Goal: Share content: Share content

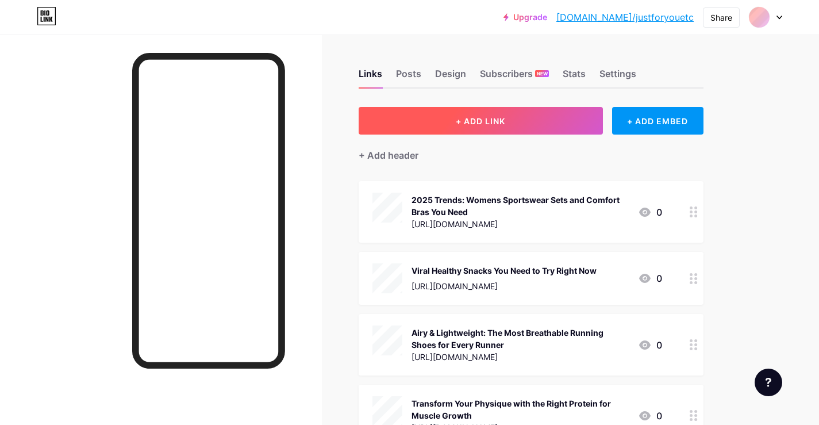
click at [471, 120] on span "+ ADD LINK" at bounding box center [480, 121] width 49 height 10
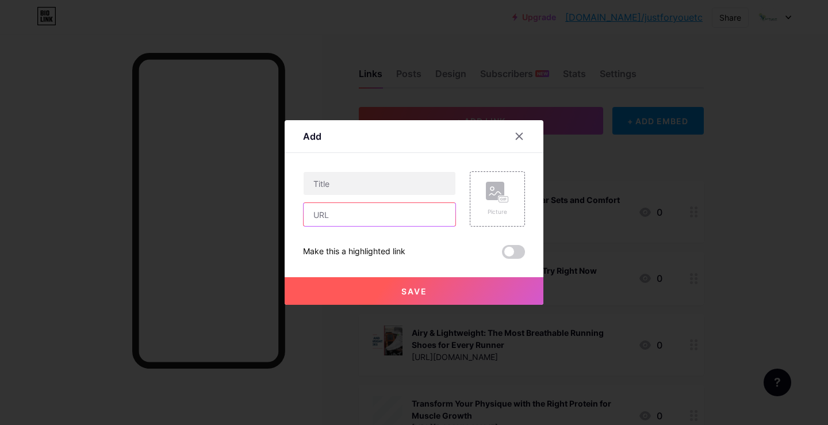
click at [340, 212] on input "text" at bounding box center [380, 214] width 152 height 23
click at [343, 224] on input "text" at bounding box center [380, 214] width 152 height 23
paste input "[URL][DOMAIN_NAME]"
type input "[URL][DOMAIN_NAME]"
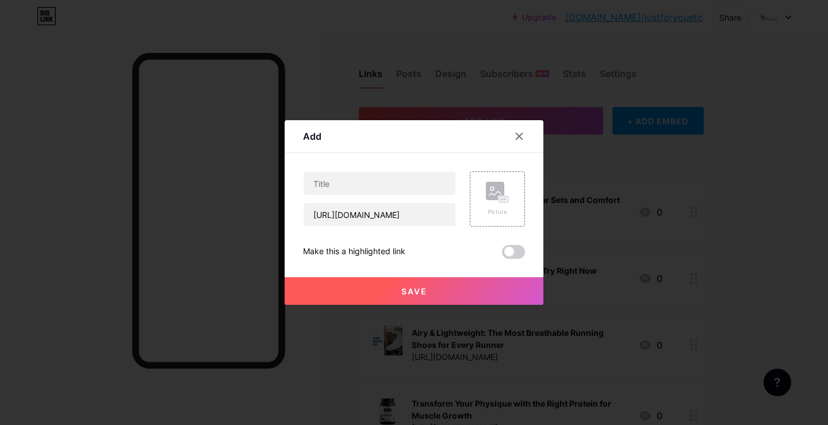
scroll to position [0, 0]
click at [343, 181] on input "text" at bounding box center [380, 183] width 152 height 23
paste input "Fitness Gadgets & Smart Gear to Upgrade Your Workout"
type input "Fitness Gadgets & Smart Gear to Upgrade Your Workout"
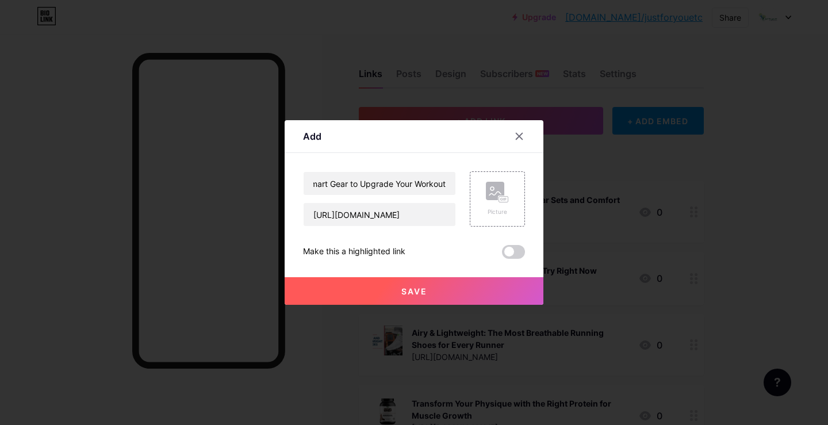
click at [412, 295] on span "Save" at bounding box center [414, 291] width 26 height 10
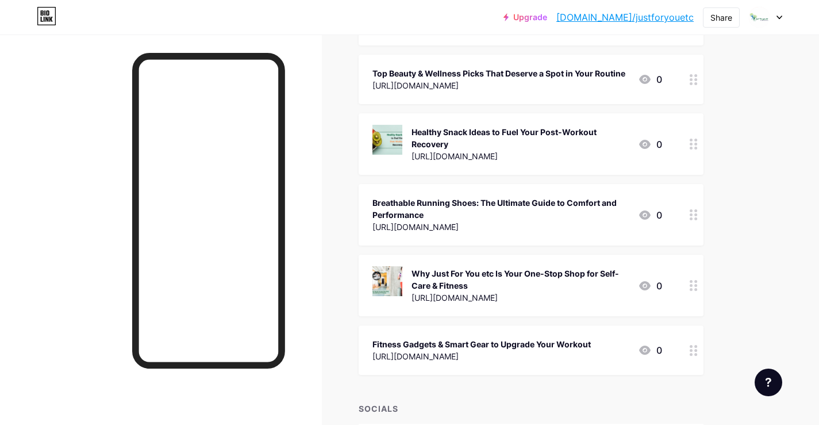
scroll to position [1495, 0]
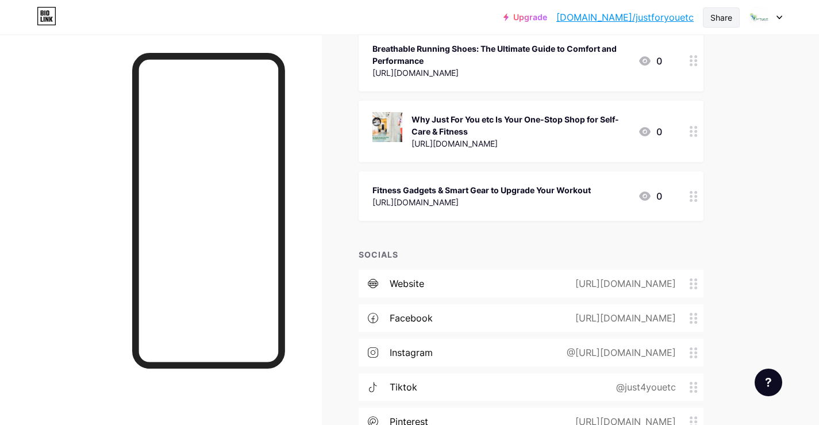
click at [715, 21] on div "Share" at bounding box center [722, 17] width 22 height 12
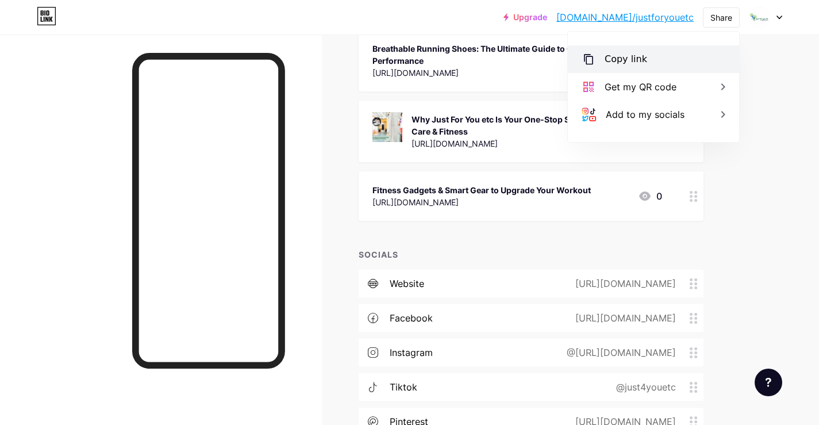
click at [612, 55] on div "Copy link" at bounding box center [626, 59] width 43 height 14
